Goal: Task Accomplishment & Management: Use online tool/utility

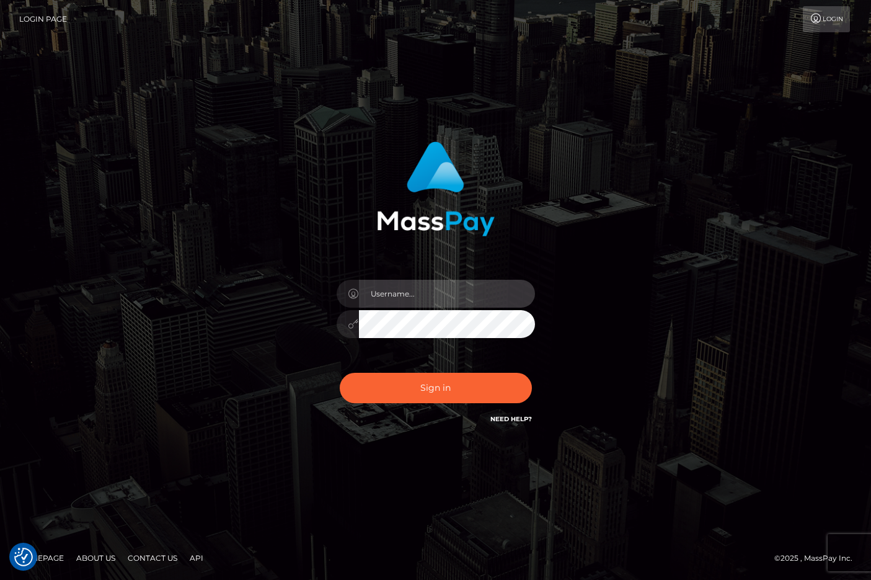
click at [431, 302] on input "text" at bounding box center [447, 294] width 176 height 28
type input "[PERSON_NAME].ievpro"
click at [340, 373] on button "Sign in" at bounding box center [436, 388] width 192 height 30
click at [439, 308] on div at bounding box center [435, 317] width 217 height 95
click at [439, 302] on input "text" at bounding box center [447, 294] width 176 height 28
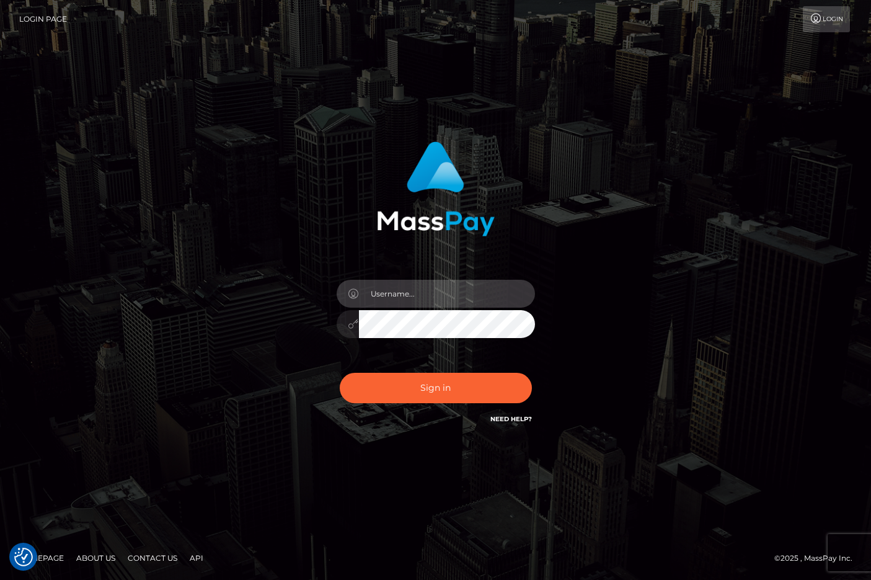
type input "efrain.ievpro"
click at [340, 373] on button "Sign in" at bounding box center [436, 388] width 192 height 30
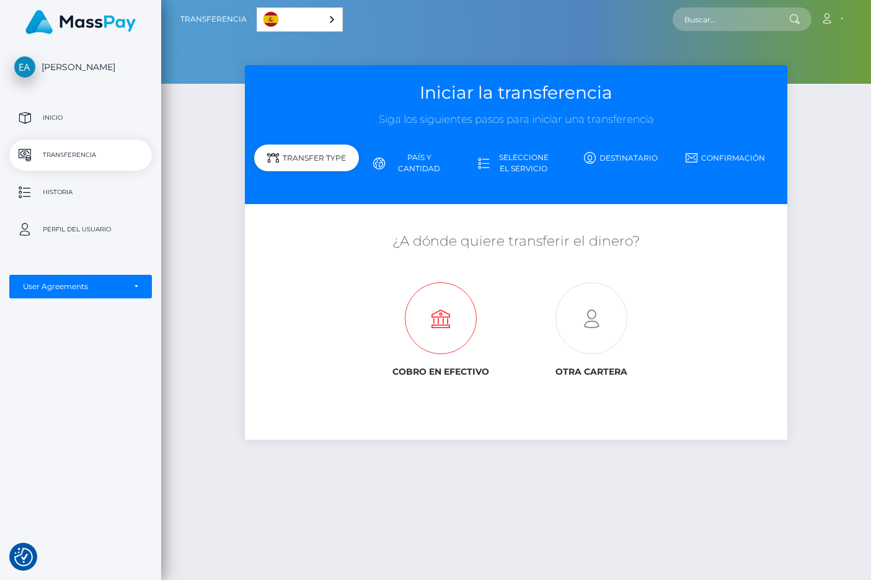
click at [440, 304] on icon at bounding box center [441, 319] width 151 height 72
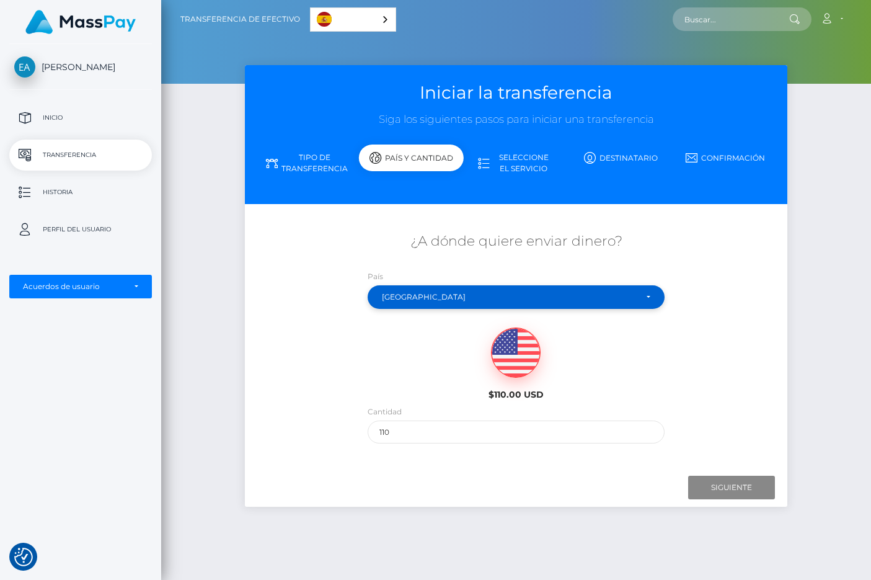
click at [549, 299] on div "[GEOGRAPHIC_DATA]" at bounding box center [509, 297] width 255 height 10
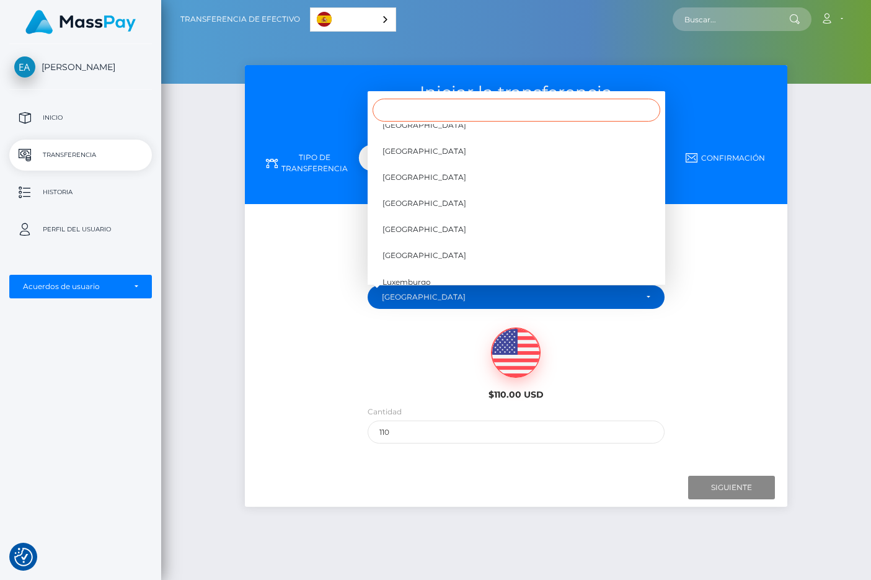
click at [496, 115] on input "Search" at bounding box center [517, 110] width 288 height 23
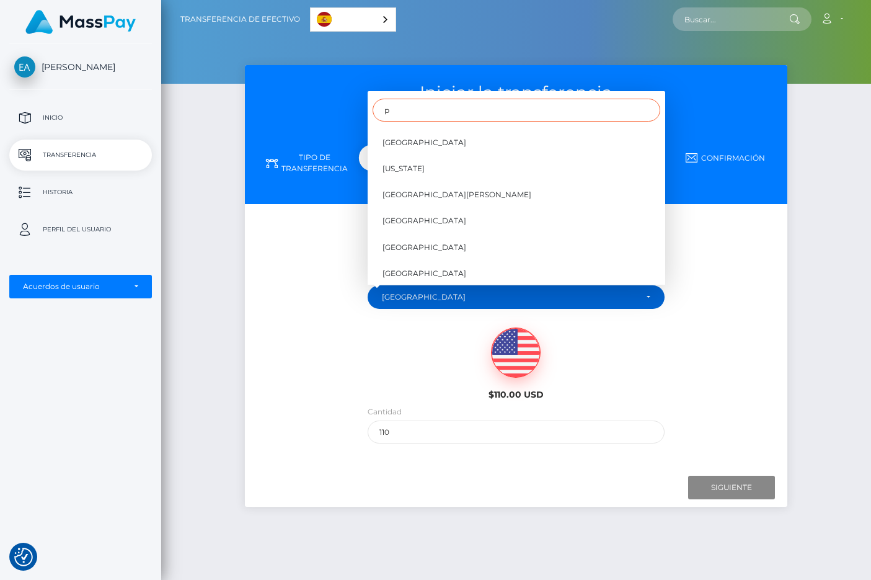
scroll to position [0, 0]
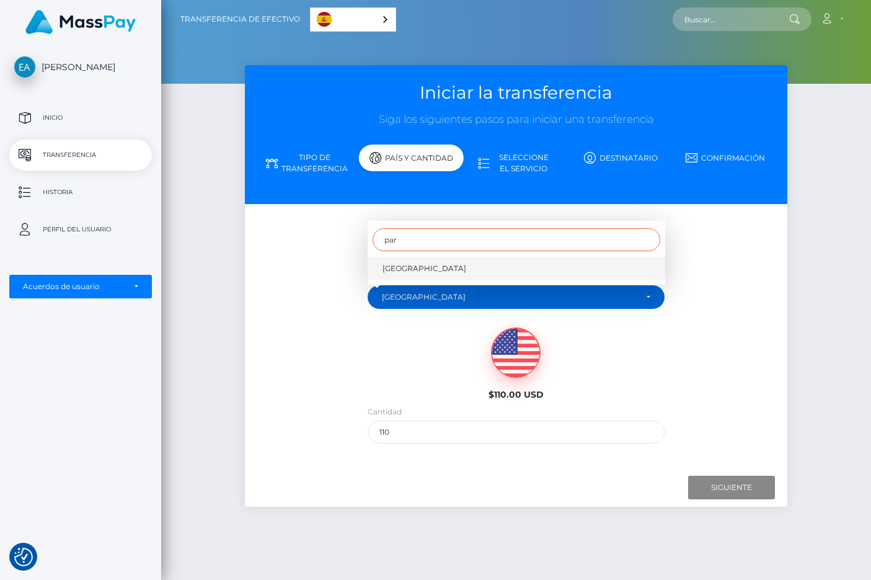
type input "par"
click at [479, 263] on link "[GEOGRAPHIC_DATA]" at bounding box center [517, 268] width 298 height 23
select select "PRY"
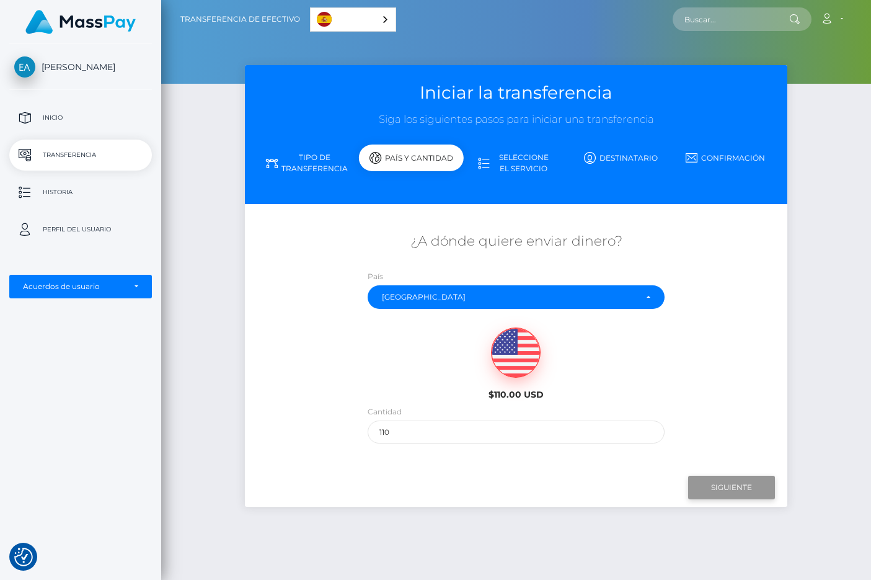
click at [703, 486] on input "Siguiente" at bounding box center [731, 488] width 87 height 24
